Goal: Task Accomplishment & Management: Manage account settings

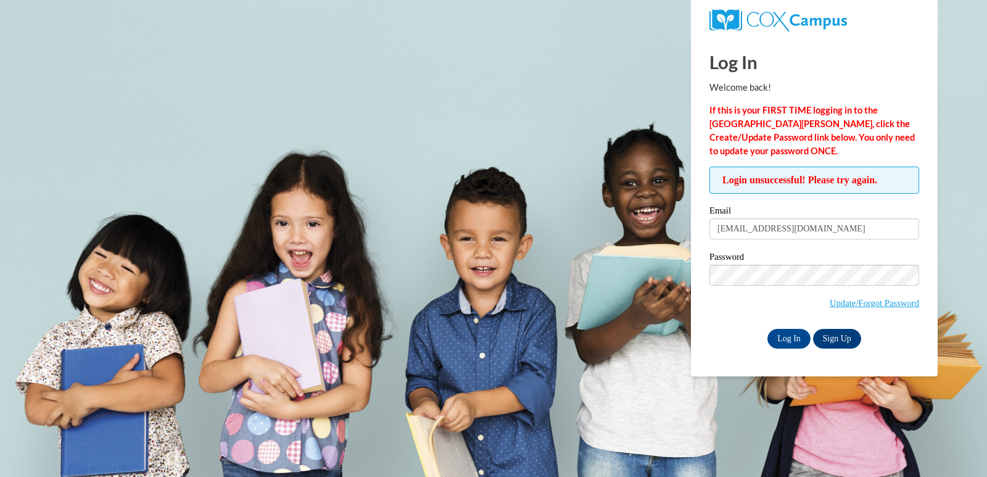
click at [756, 235] on input "[EMAIL_ADDRESS][DOMAIN_NAME]" at bounding box center [814, 228] width 210 height 21
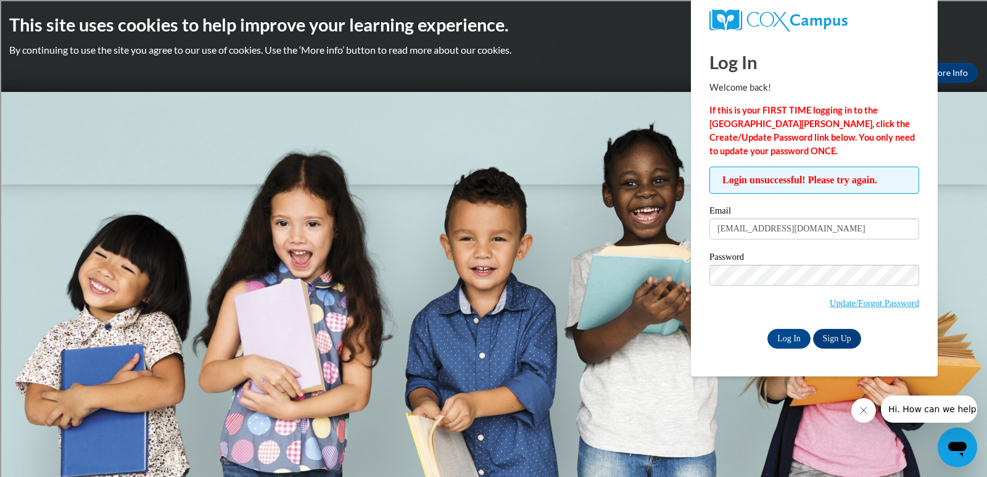
type input "[EMAIL_ADDRESS][DOMAIN_NAME]"
click at [767, 329] on input "Log In" at bounding box center [788, 339] width 43 height 20
